Goal: Information Seeking & Learning: Find specific fact

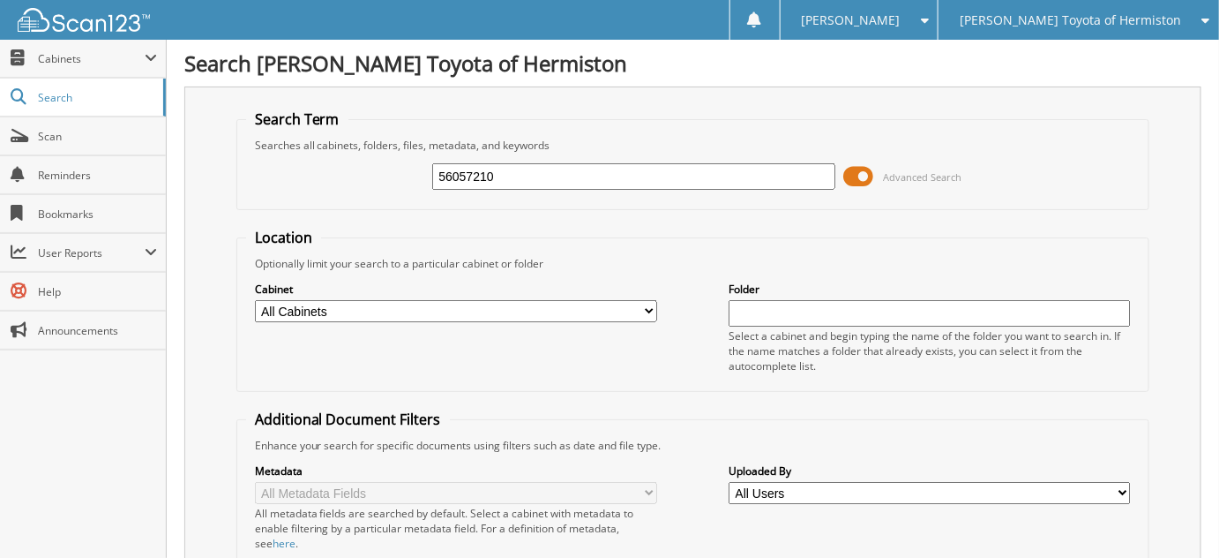
type input "56057210"
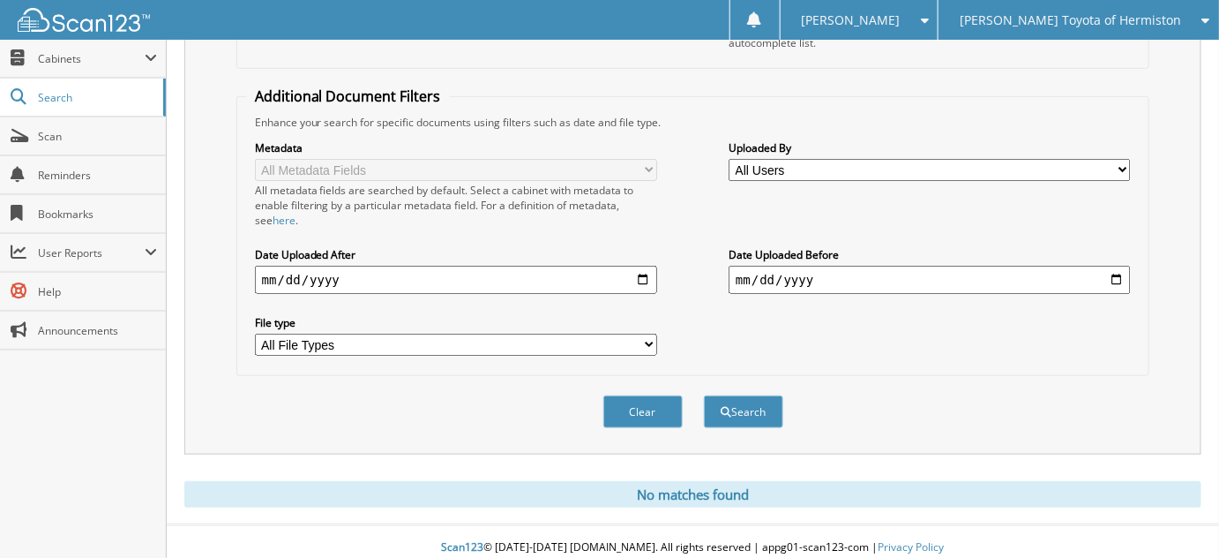
click at [1050, 33] on div "[PERSON_NAME] Toyota of Hermiston" at bounding box center [1079, 20] width 263 height 40
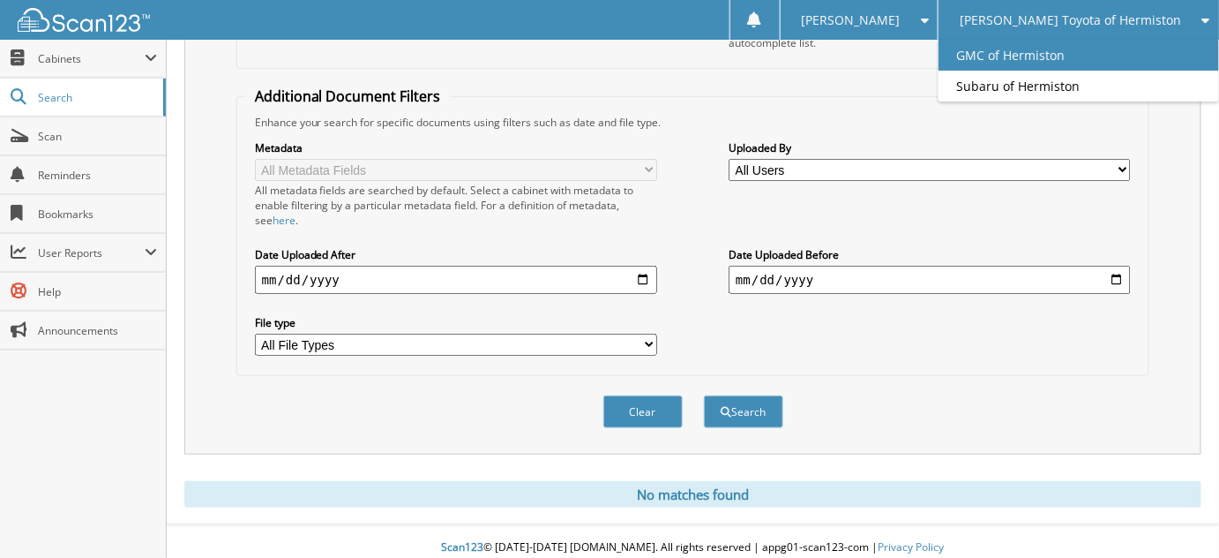
click at [1070, 53] on link "GMC of Hermiston" at bounding box center [1079, 55] width 281 height 31
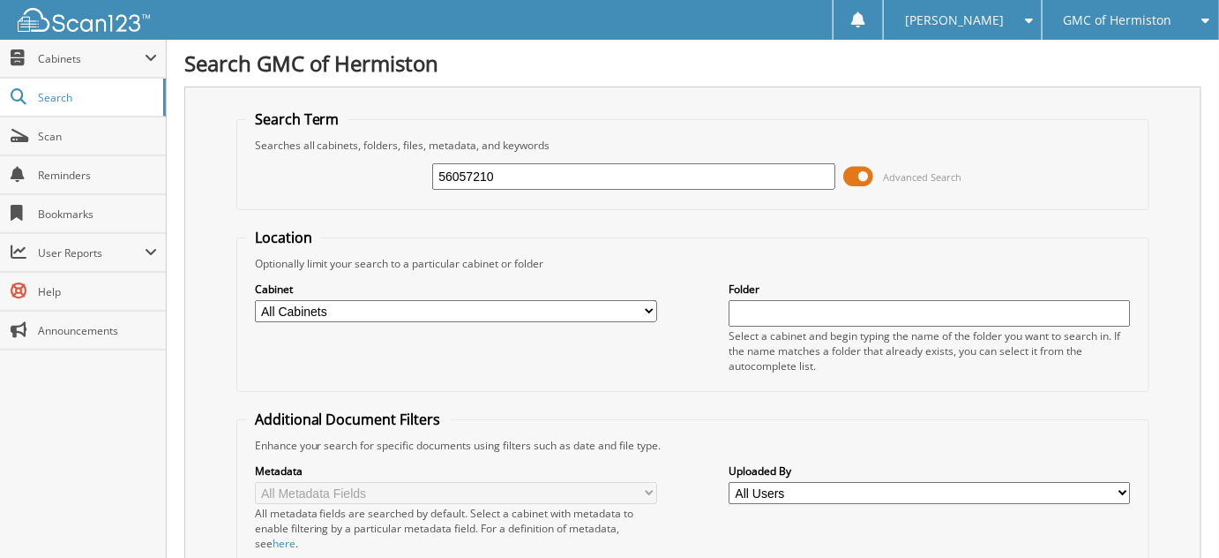
type input "56057210"
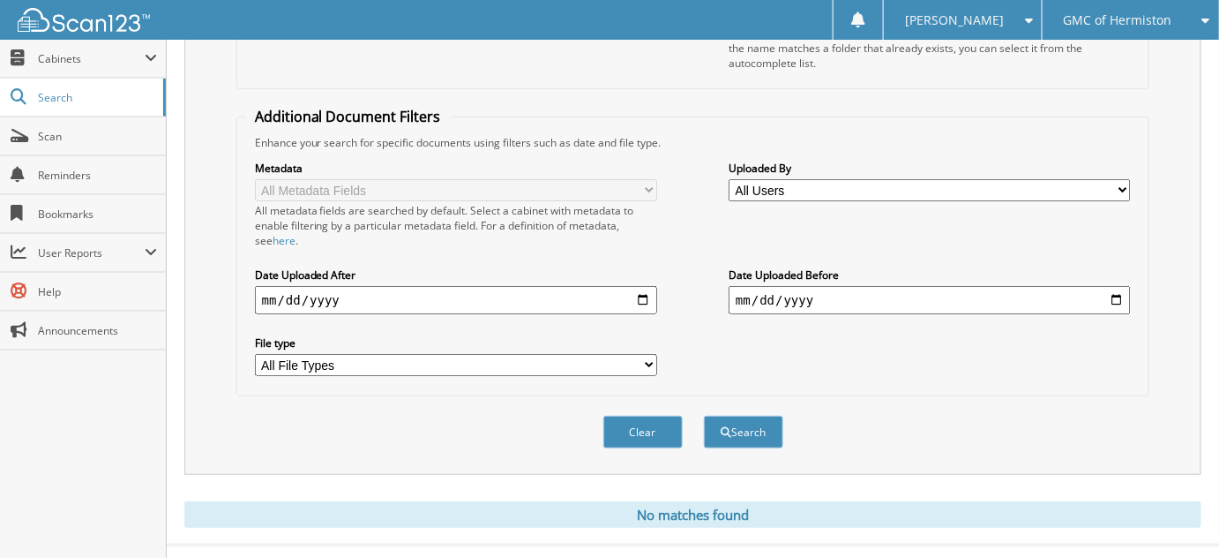
scroll to position [323, 0]
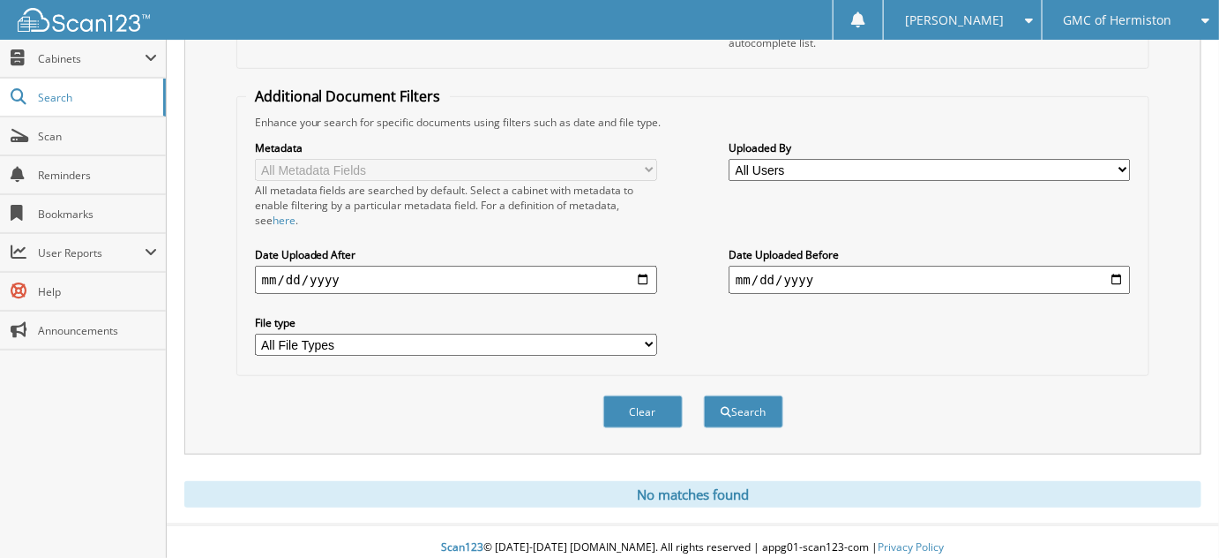
click at [1076, 28] on div "GMC of Hermiston" at bounding box center [1131, 20] width 159 height 40
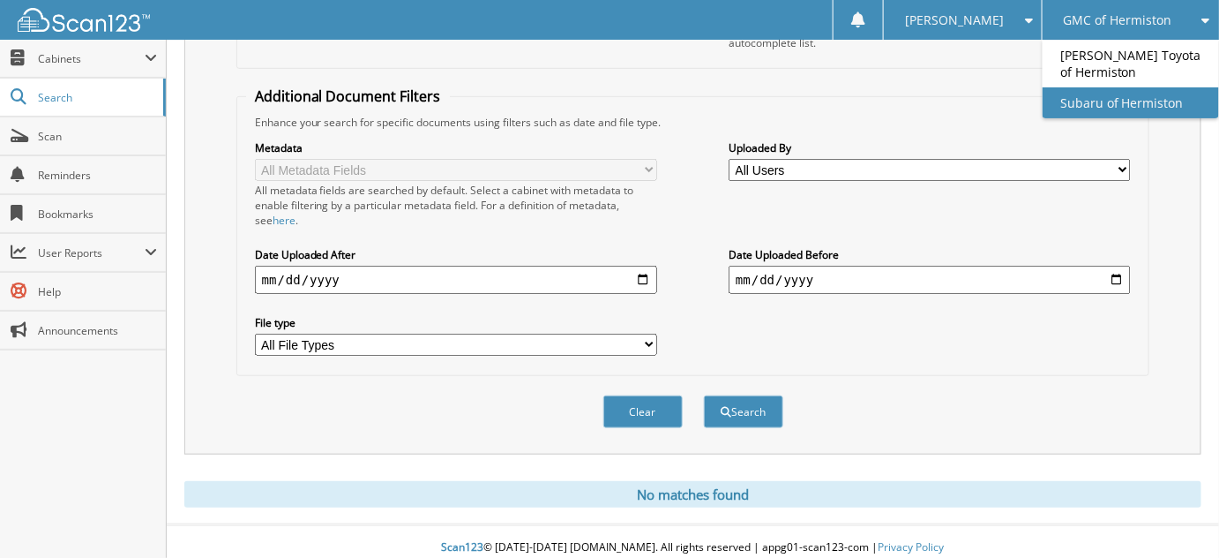
click at [1132, 101] on link "Subaru of Hermiston" at bounding box center [1131, 102] width 176 height 31
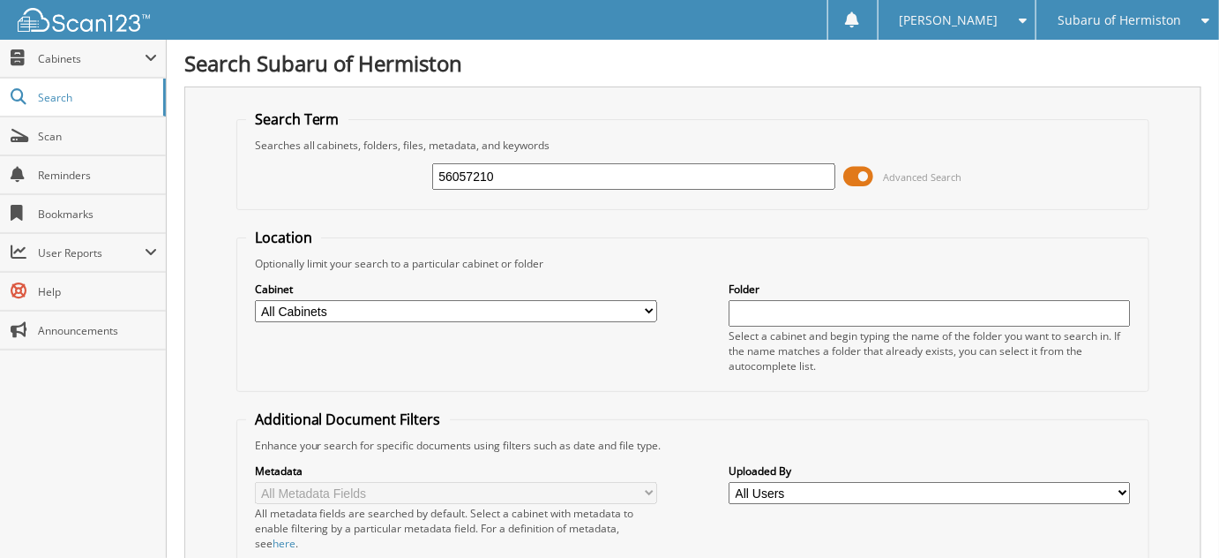
type input "56057210"
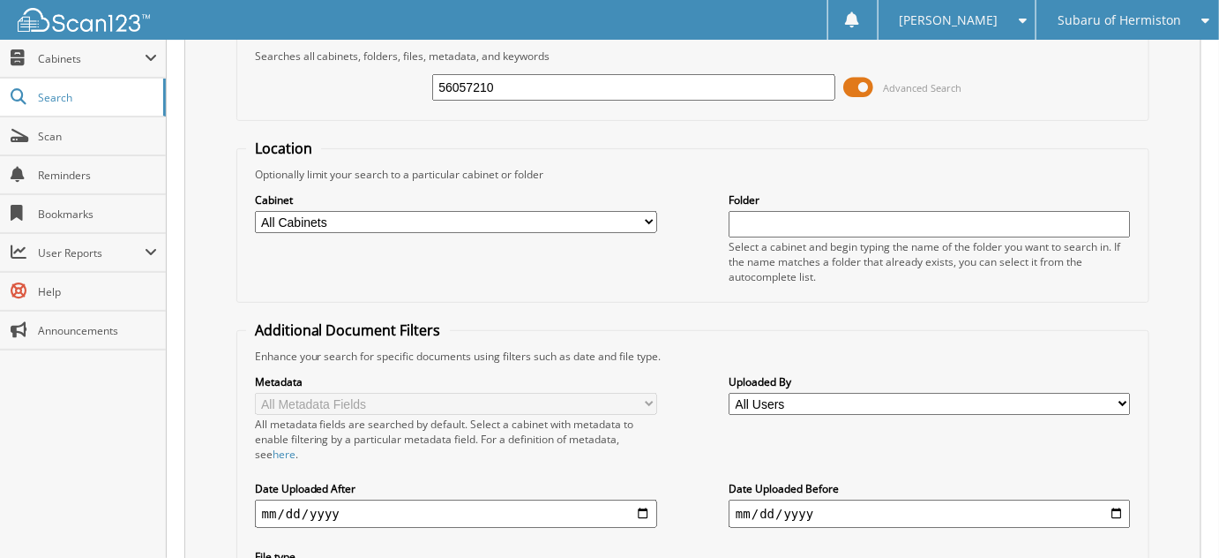
scroll to position [82, 0]
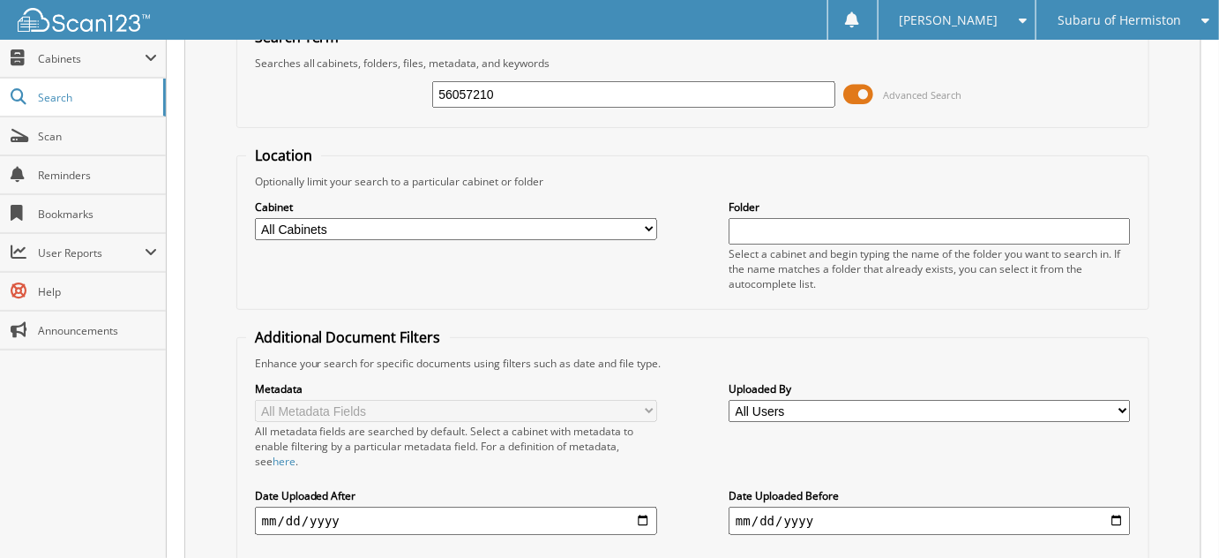
click at [514, 94] on input "56057210" at bounding box center [633, 94] width 402 height 26
type input "56057251"
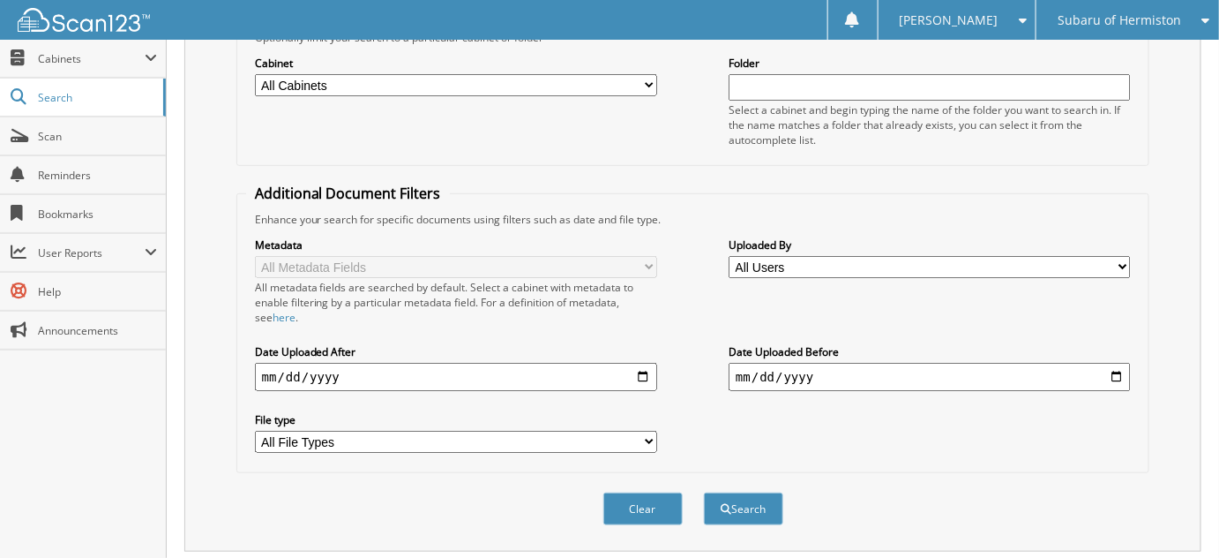
scroll to position [82, 0]
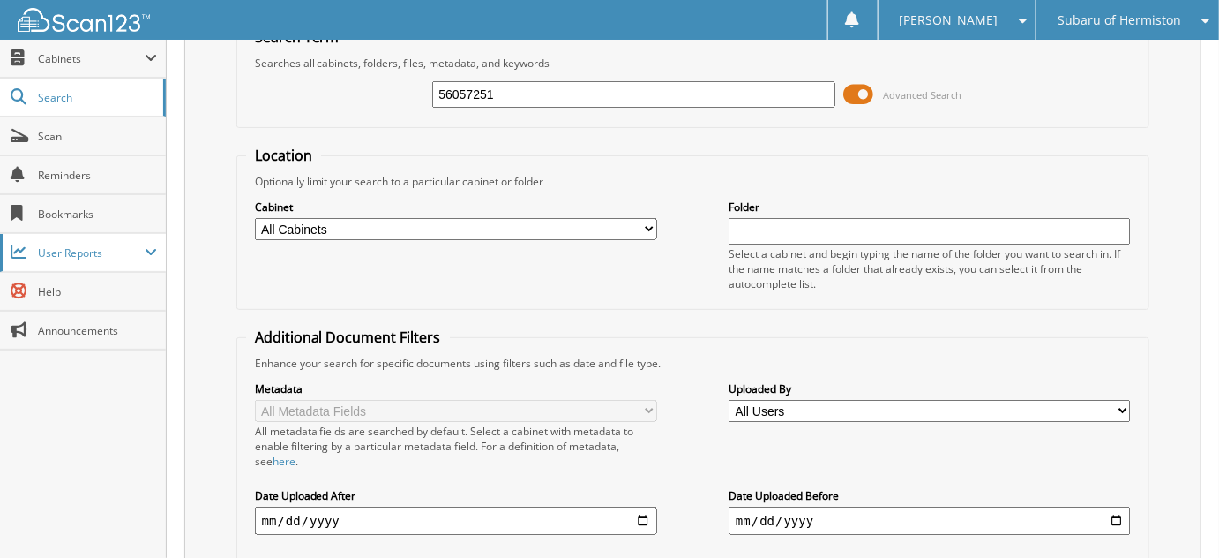
click at [151, 253] on span at bounding box center [151, 252] width 12 height 14
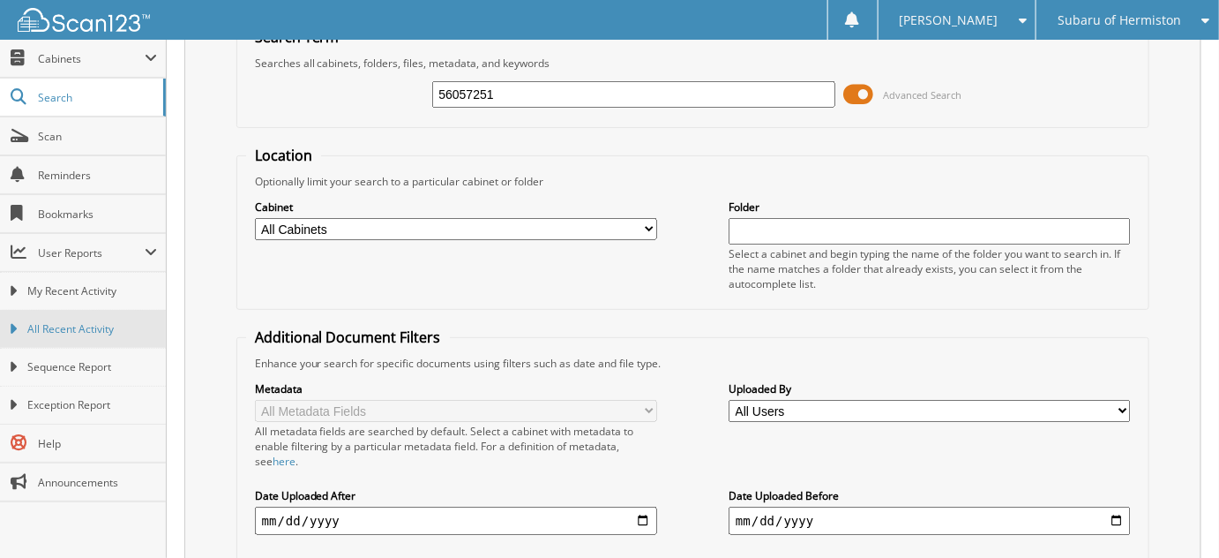
click at [115, 321] on span "All Recent Activity" at bounding box center [92, 329] width 130 height 16
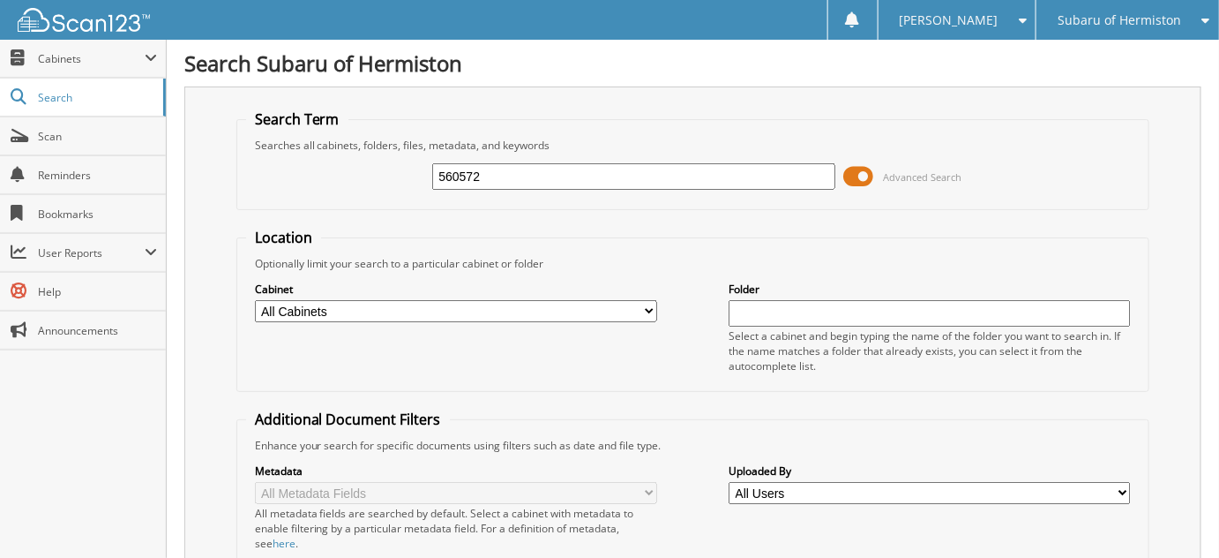
type input "560572"
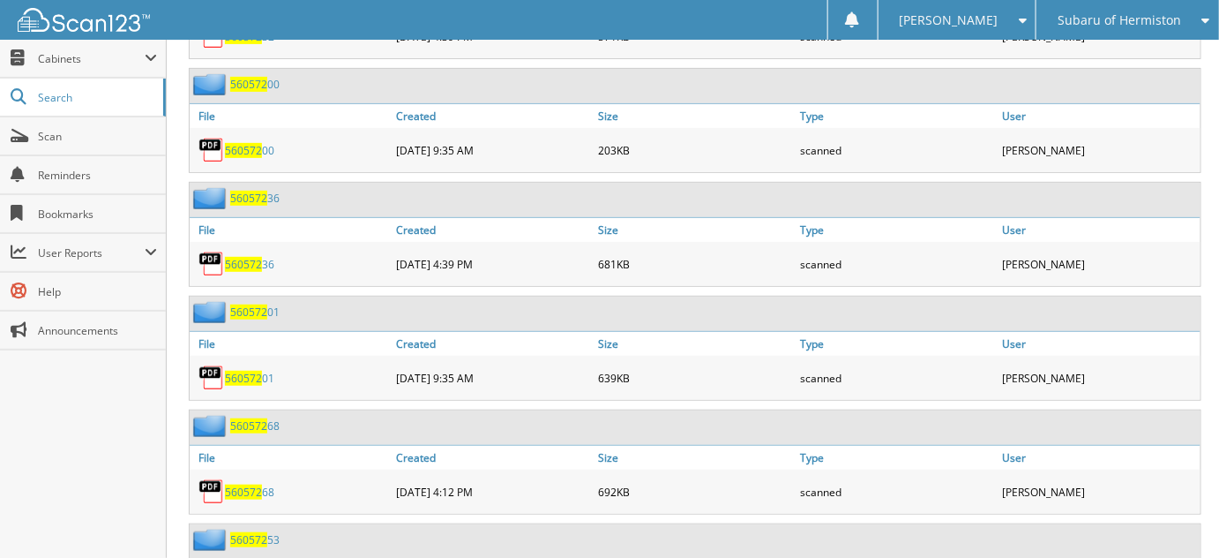
scroll to position [9144, 0]
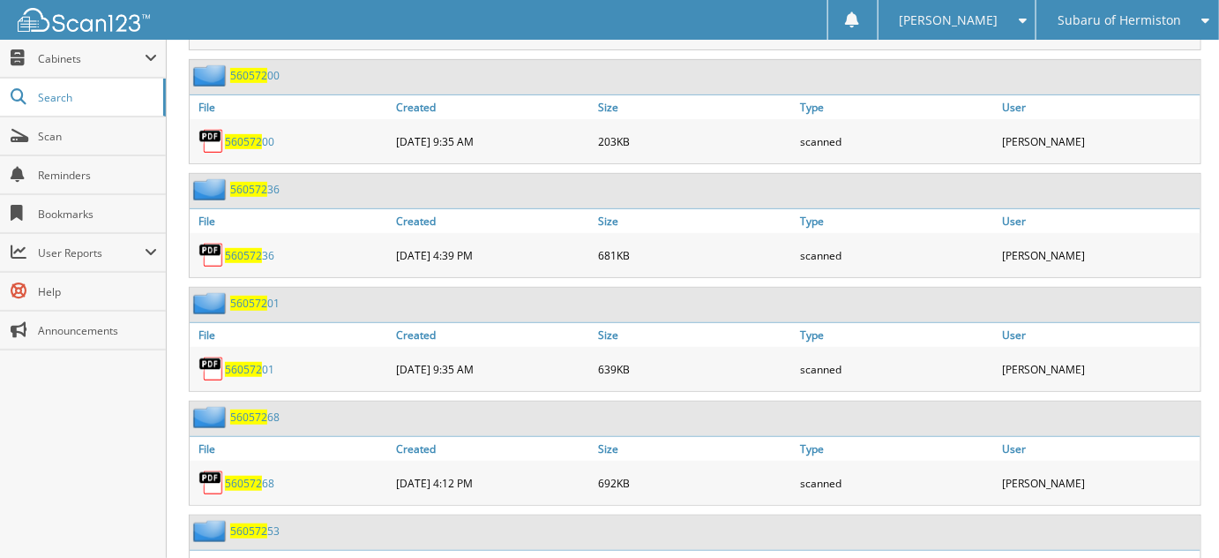
click at [214, 356] on img at bounding box center [212, 369] width 26 height 26
click at [244, 296] on span "560572" at bounding box center [248, 303] width 37 height 15
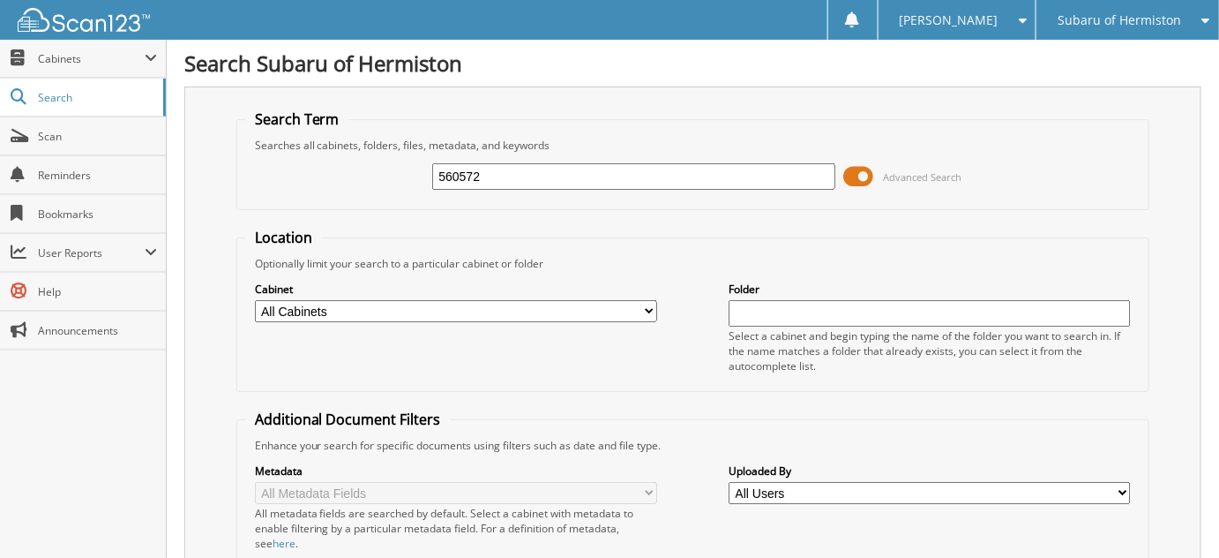
click at [530, 184] on input "560572" at bounding box center [633, 176] width 402 height 26
type input "5605721"
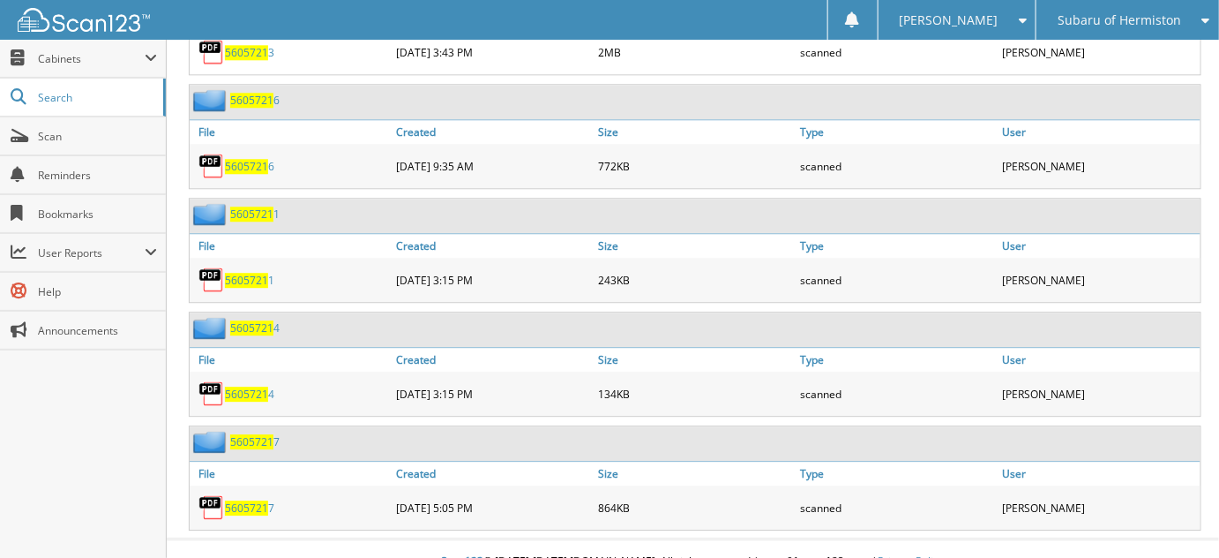
scroll to position [1459, 0]
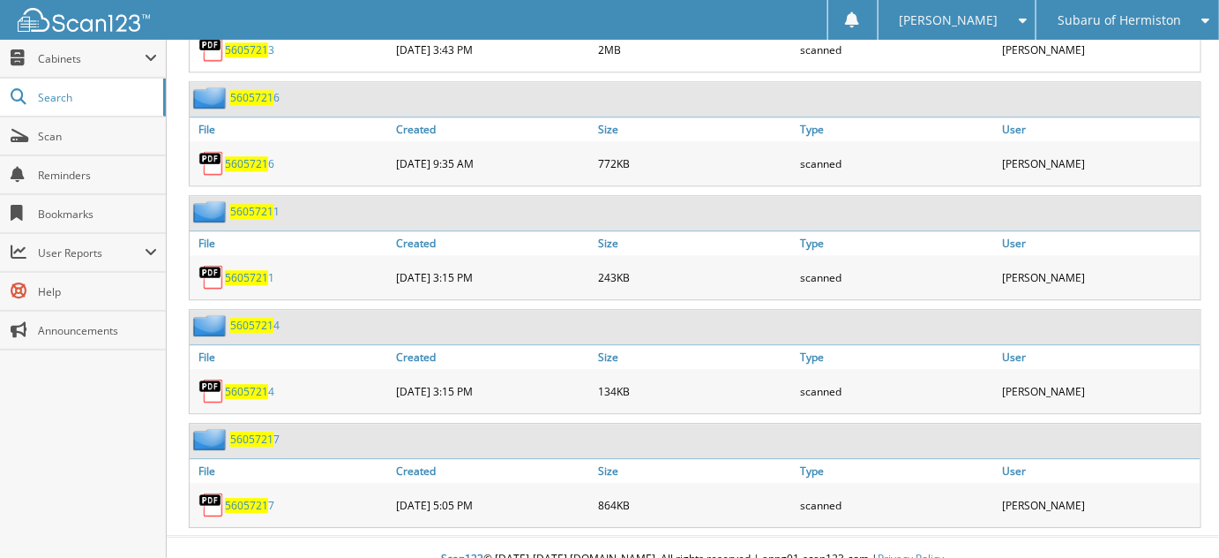
click at [271, 204] on span "5605721" at bounding box center [251, 211] width 43 height 15
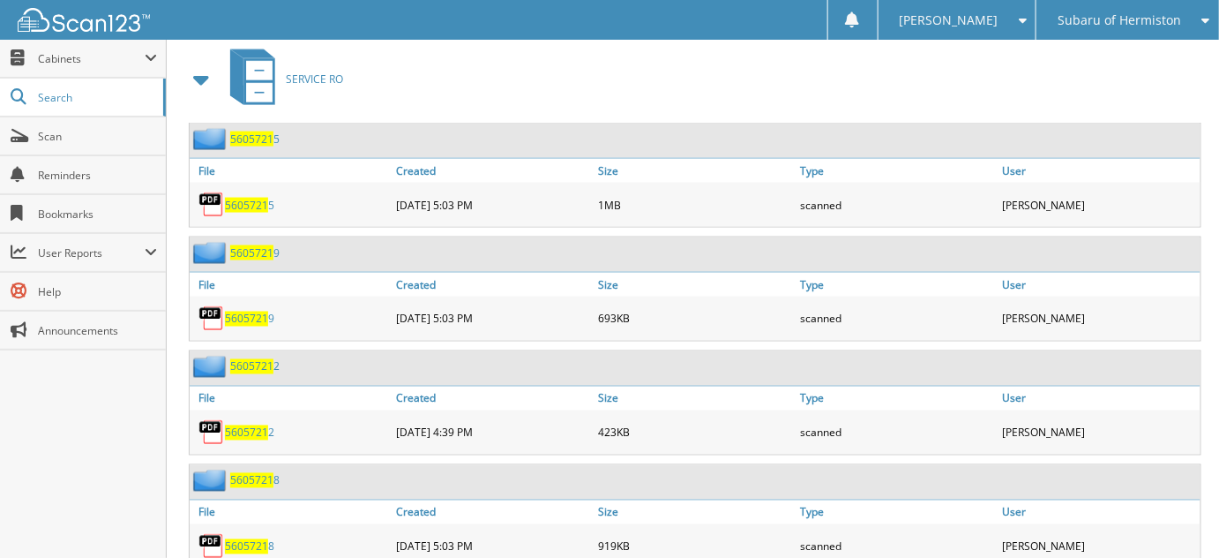
scroll to position [802, 0]
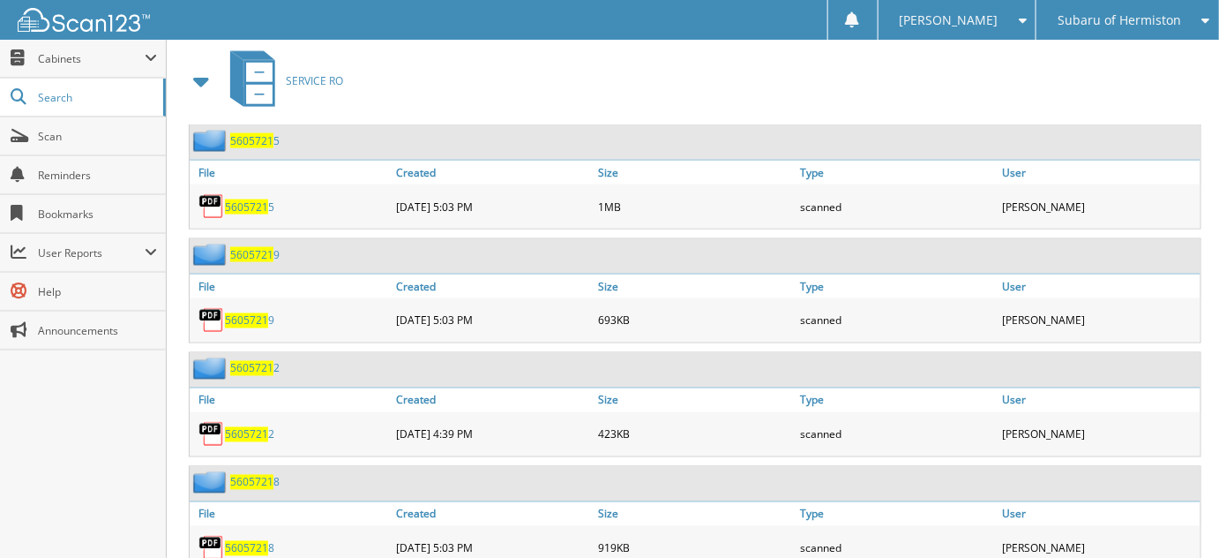
click at [241, 313] on span "5605721" at bounding box center [246, 320] width 43 height 15
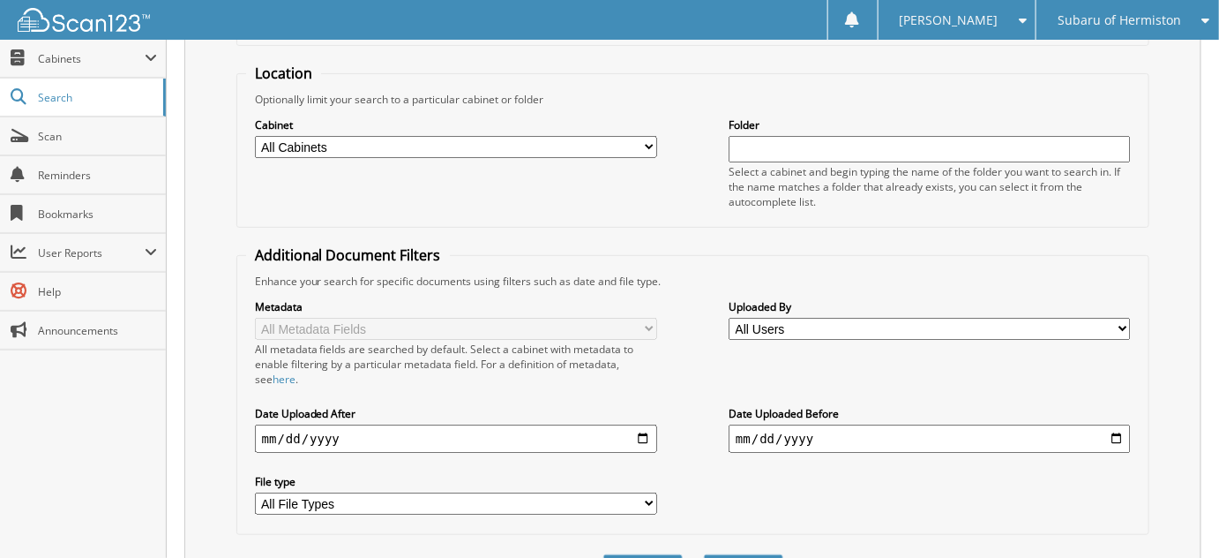
scroll to position [94, 0]
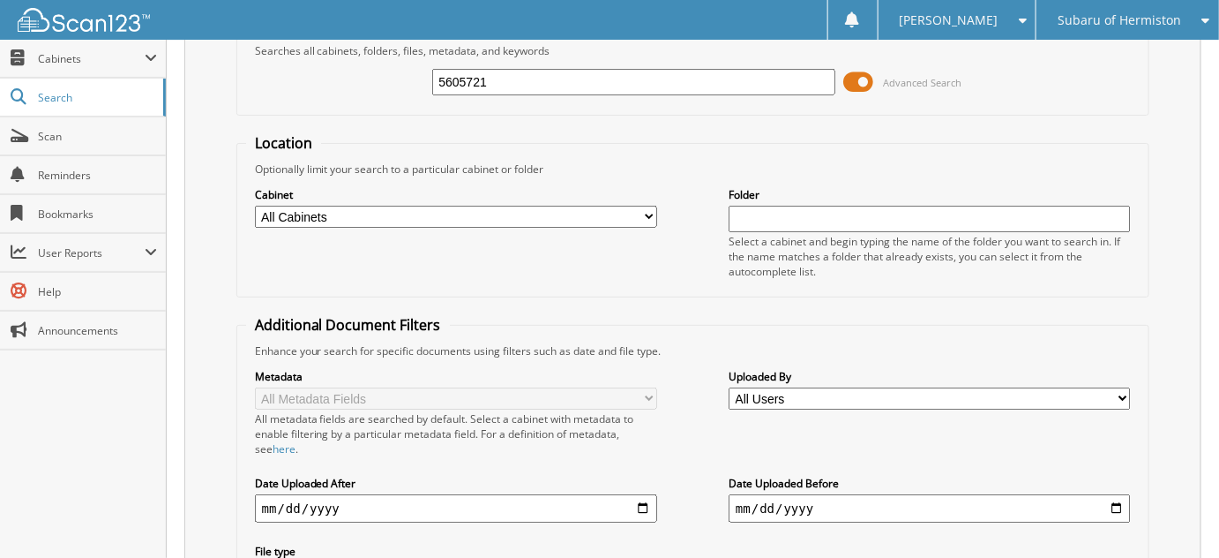
click at [552, 85] on input "5605721" at bounding box center [633, 82] width 402 height 26
type input "5605725"
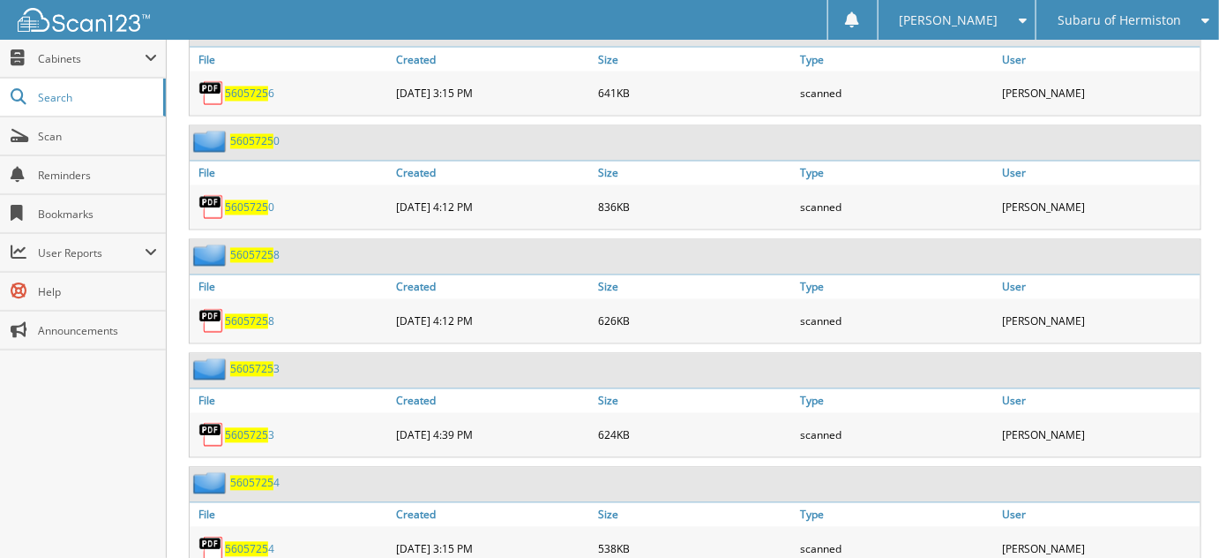
scroll to position [949, 0]
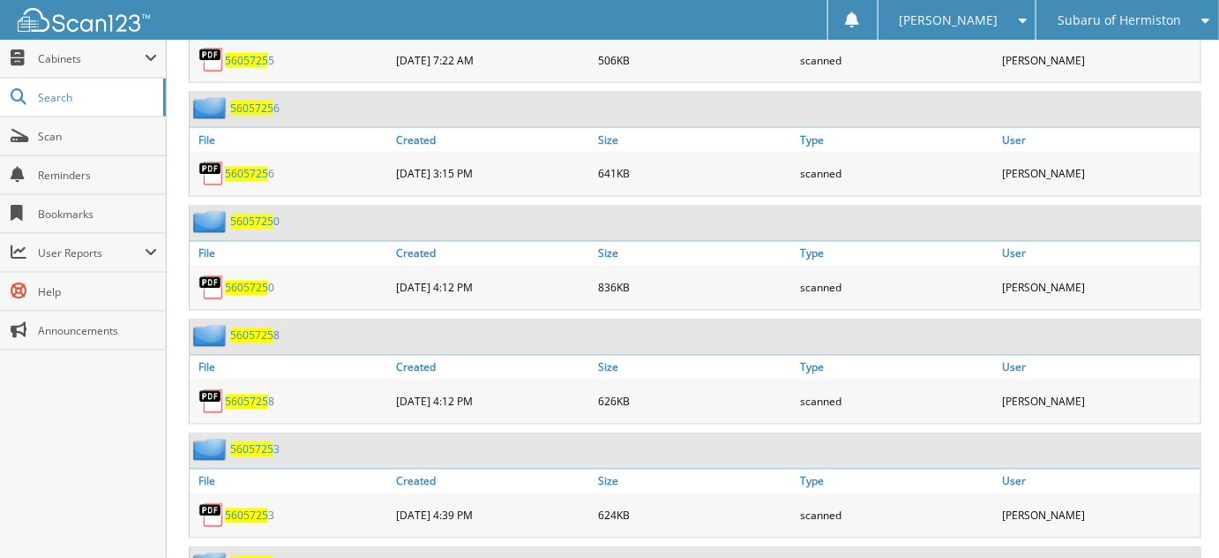
click at [251, 281] on span "5605725" at bounding box center [246, 288] width 43 height 15
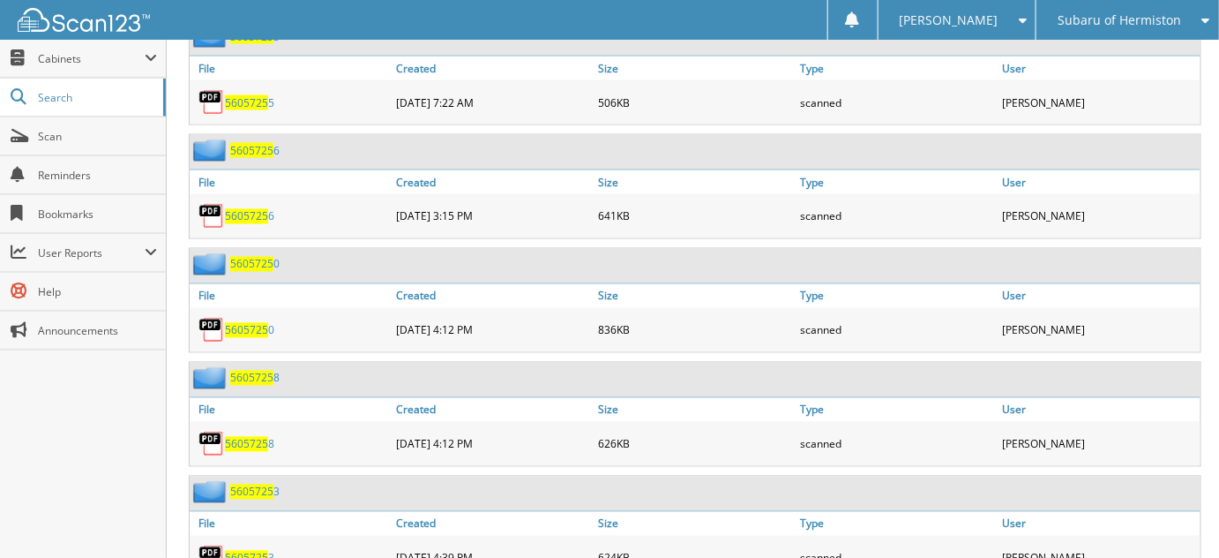
scroll to position [868, 0]
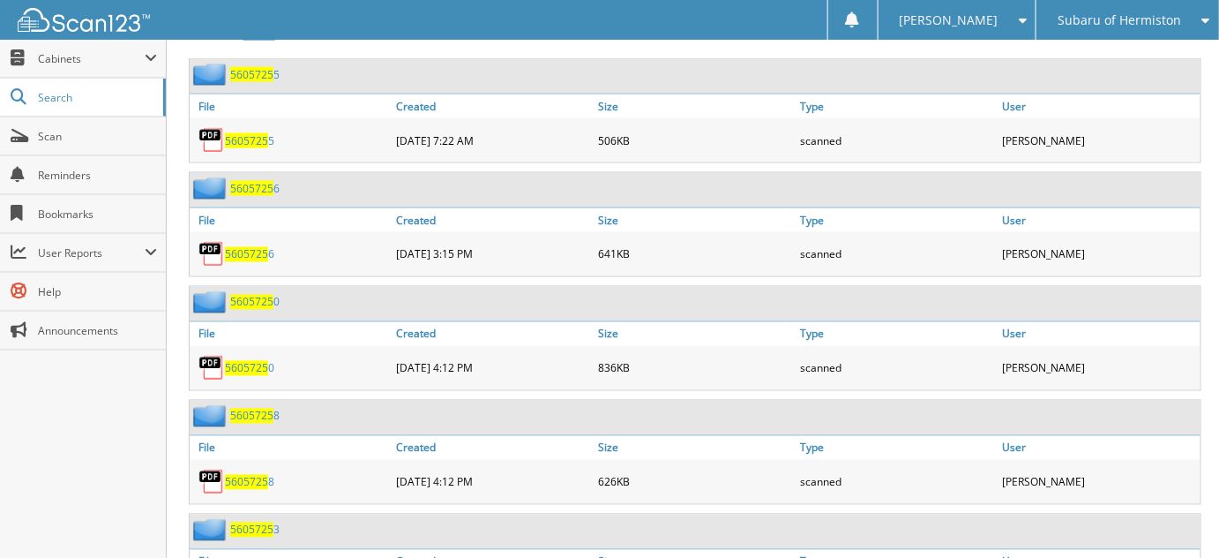
click at [251, 300] on div "5605725 0" at bounding box center [695, 304] width 1011 height 34
click at [255, 295] on span "5605725" at bounding box center [251, 302] width 43 height 15
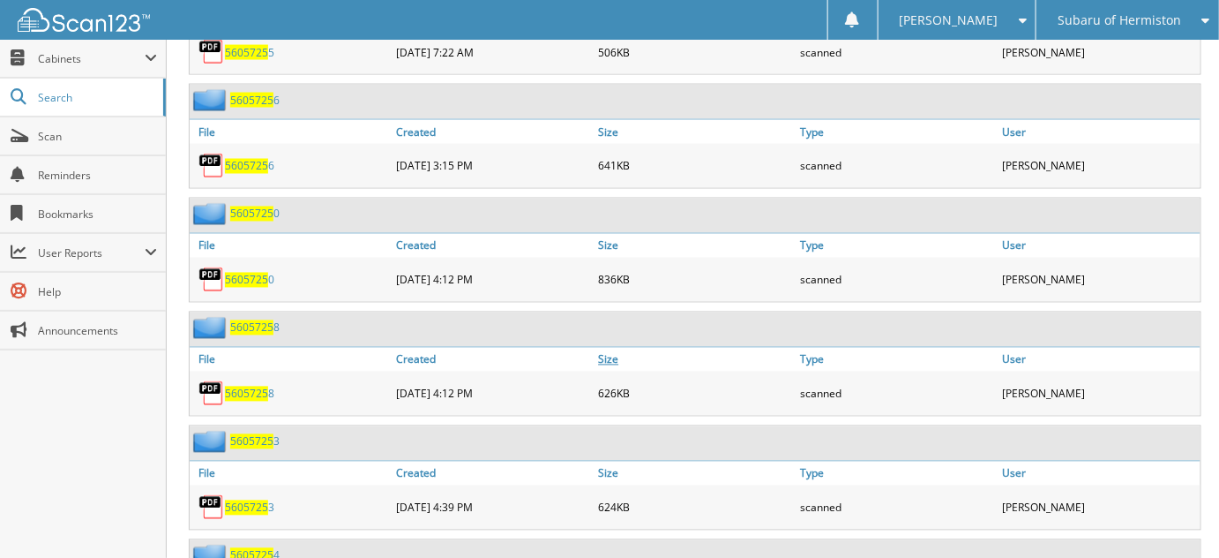
scroll to position [1042, 0]
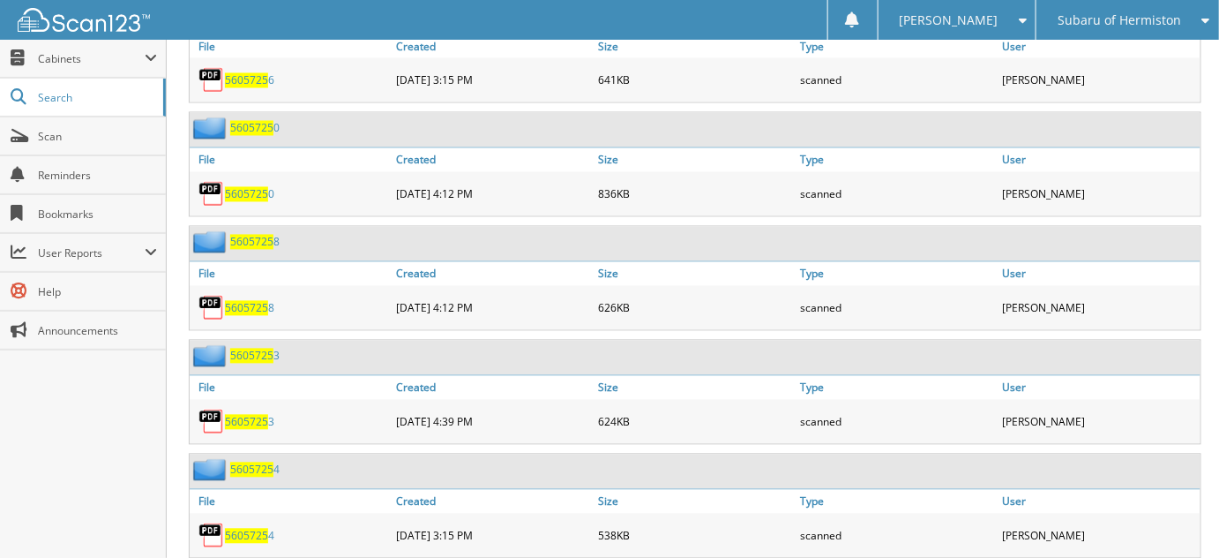
click at [264, 349] on span "5605725" at bounding box center [251, 356] width 43 height 15
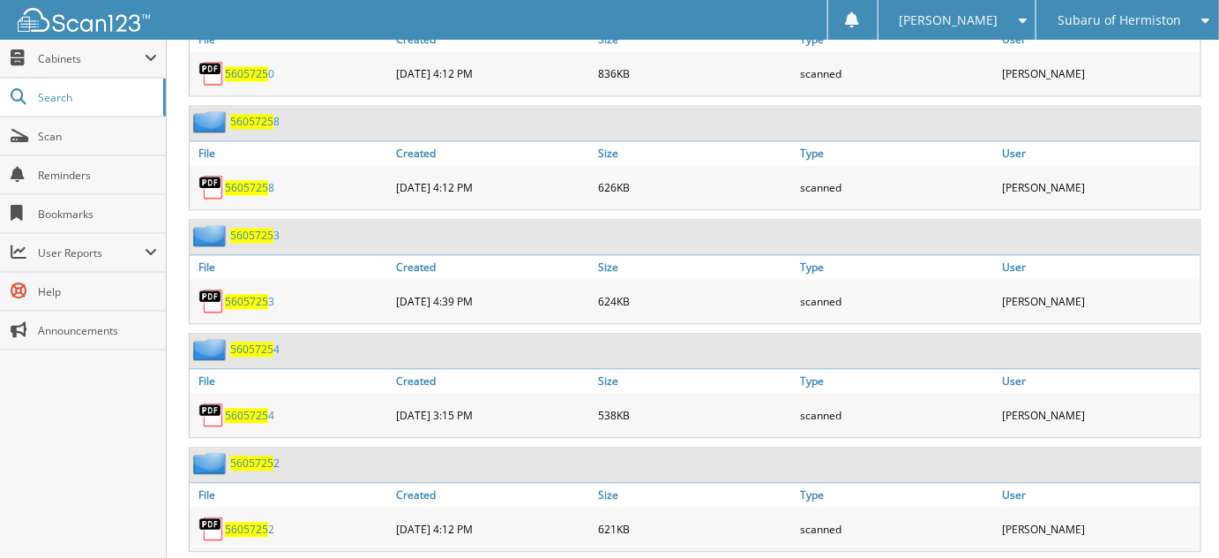
scroll to position [1189, 0]
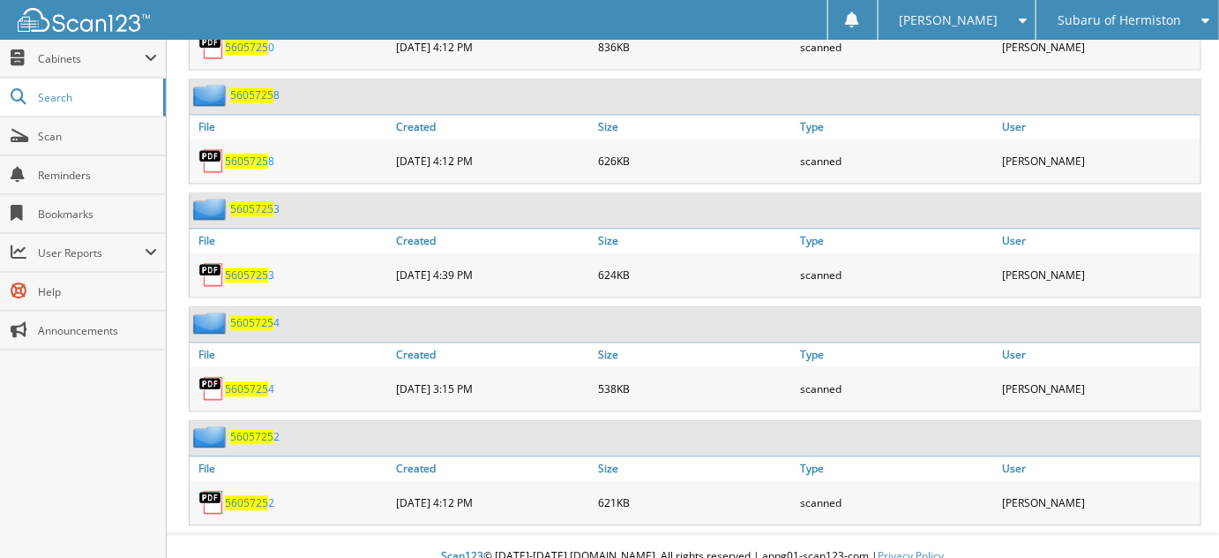
click at [242, 495] on span "5605725" at bounding box center [246, 502] width 43 height 15
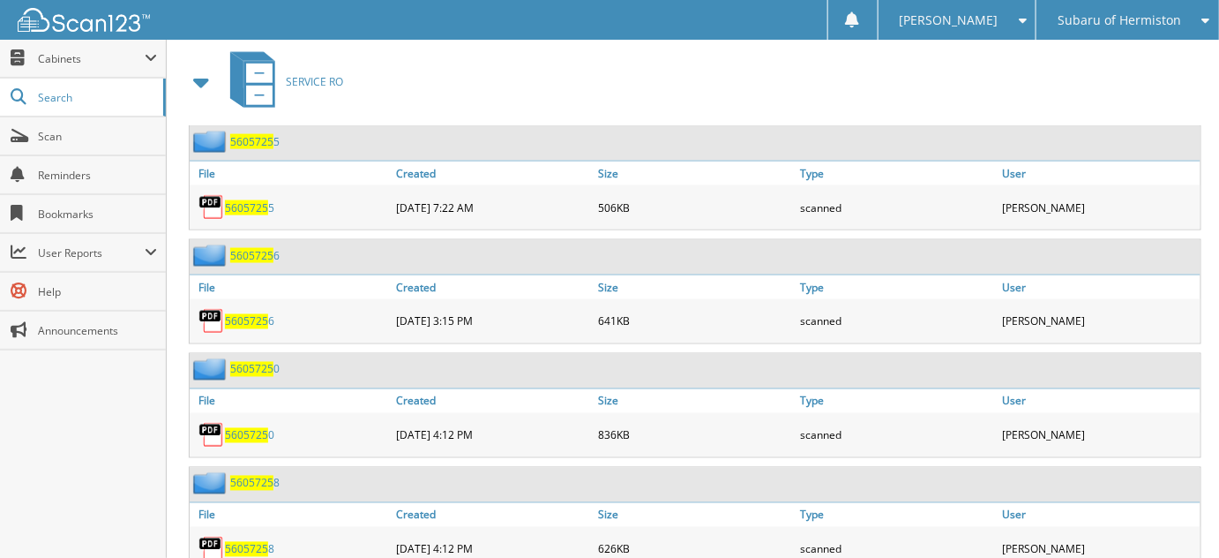
scroll to position [802, 0]
